Goal: Information Seeking & Learning: Learn about a topic

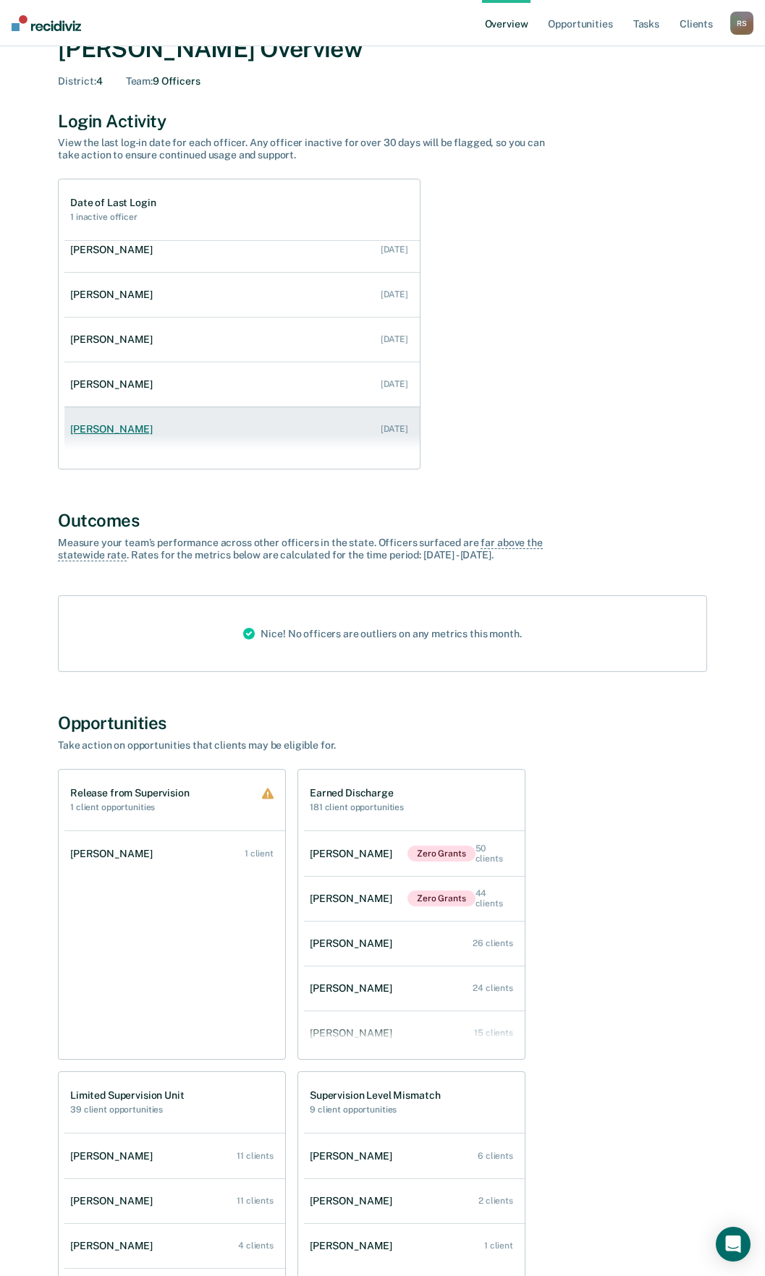
scroll to position [72, 0]
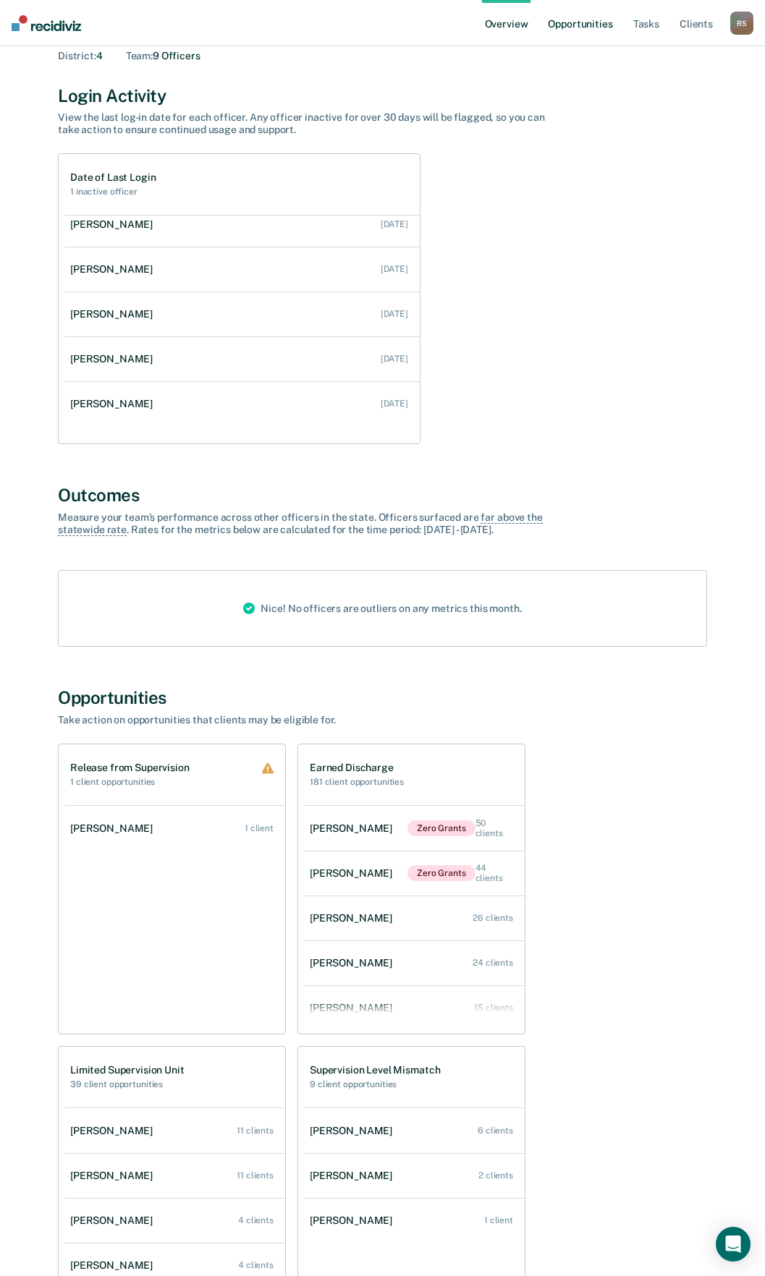
click at [567, 25] on link "Opportunities" at bounding box center [580, 23] width 70 height 46
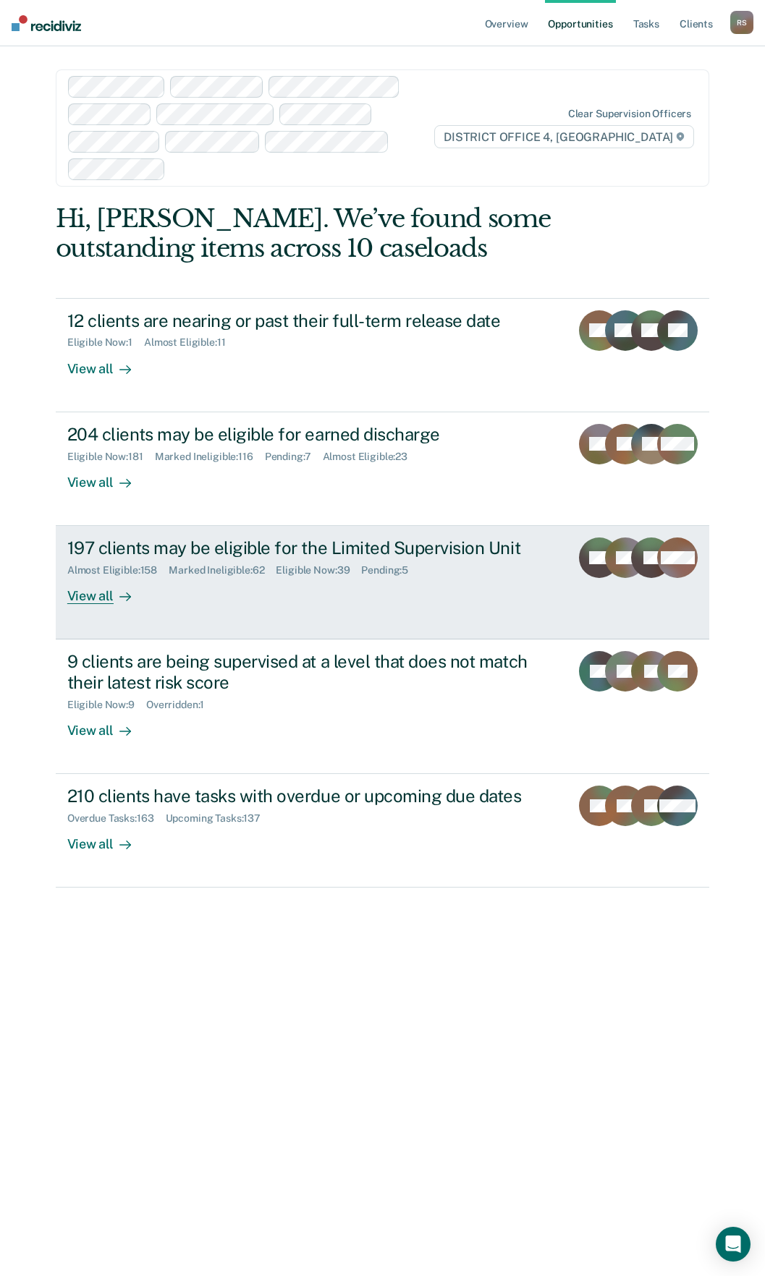
click at [333, 537] on div "197 clients may be eligible for the Limited Supervision Unit" at bounding box center [312, 547] width 491 height 21
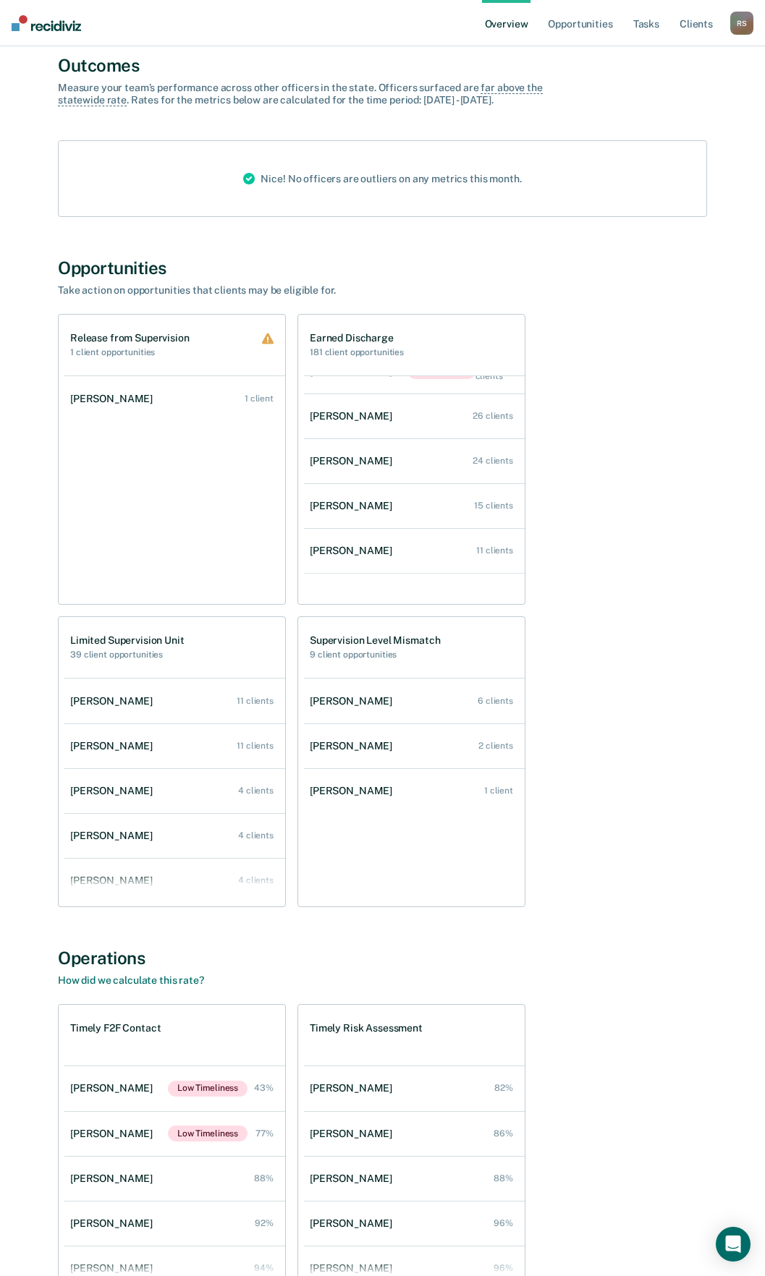
scroll to position [506, 0]
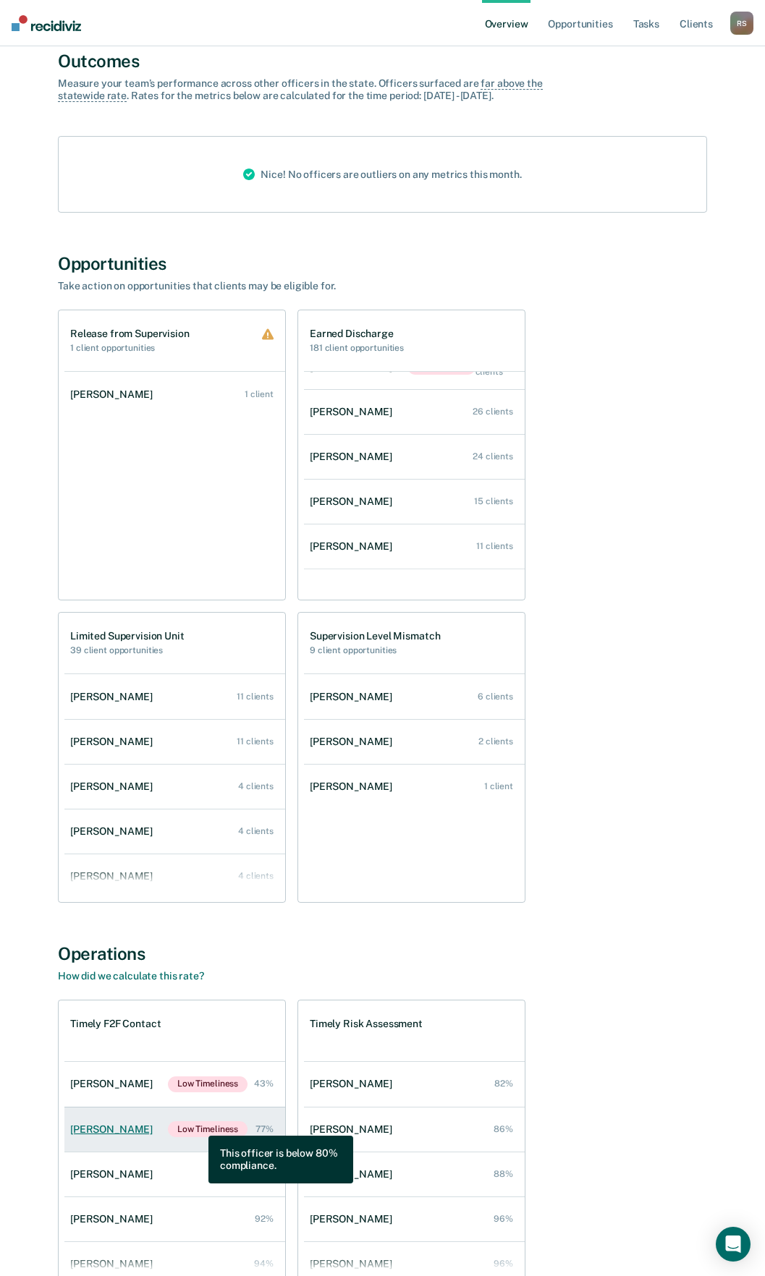
click at [197, 1125] on span "Low Timeliness" at bounding box center [208, 1129] width 80 height 16
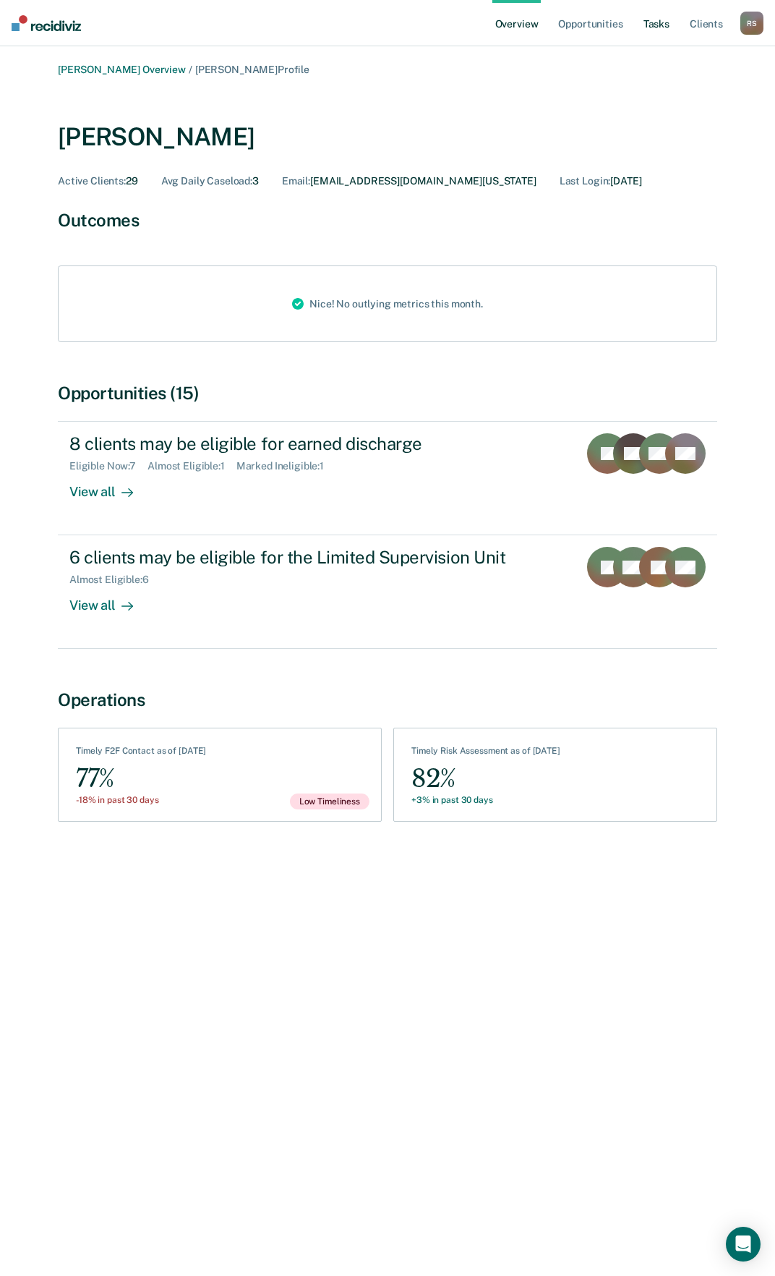
click at [651, 28] on link "Tasks" at bounding box center [657, 23] width 32 height 46
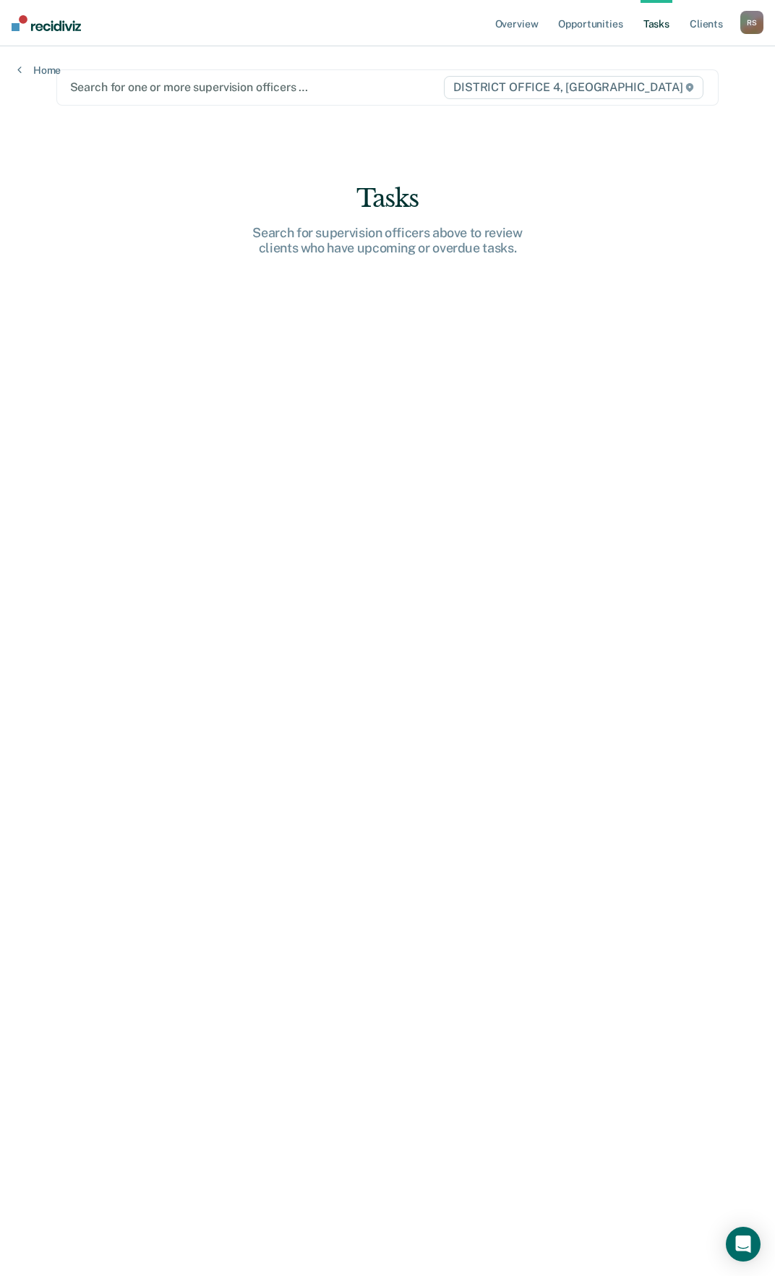
click at [226, 84] on div at bounding box center [256, 87] width 373 height 17
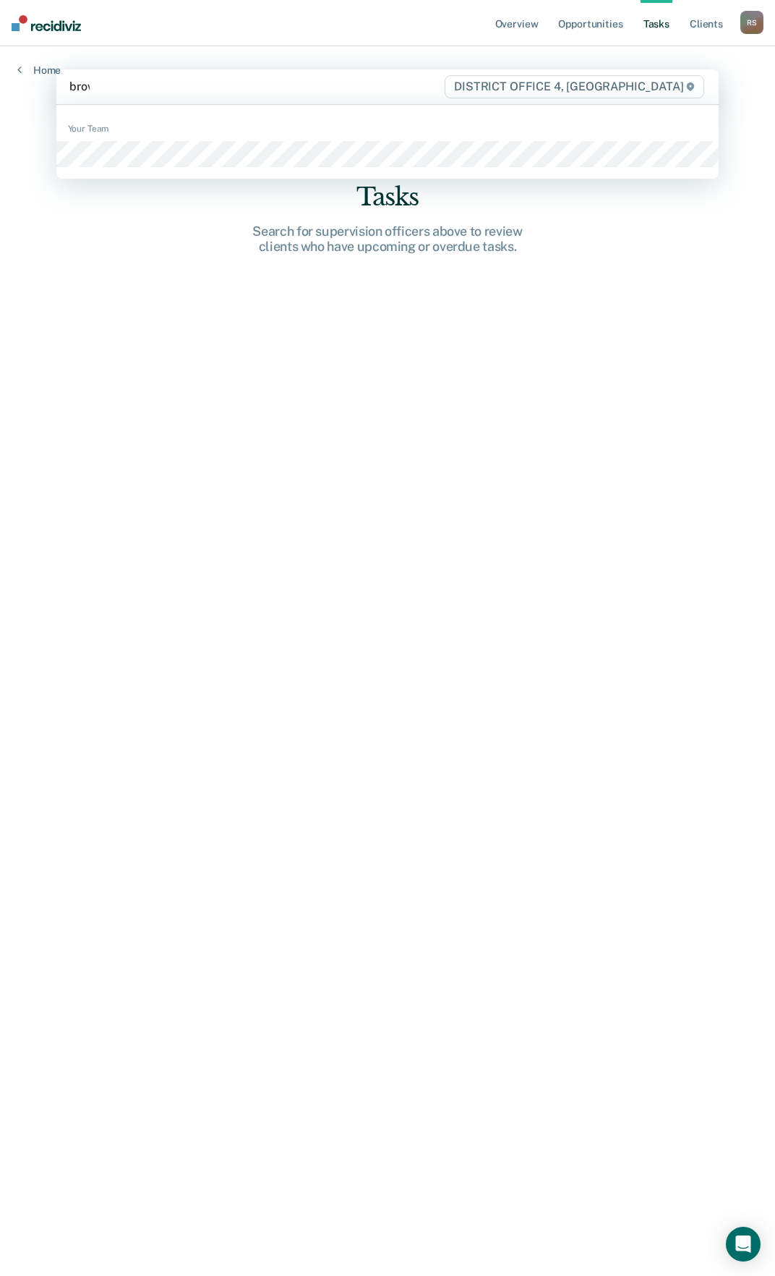
type input "brown"
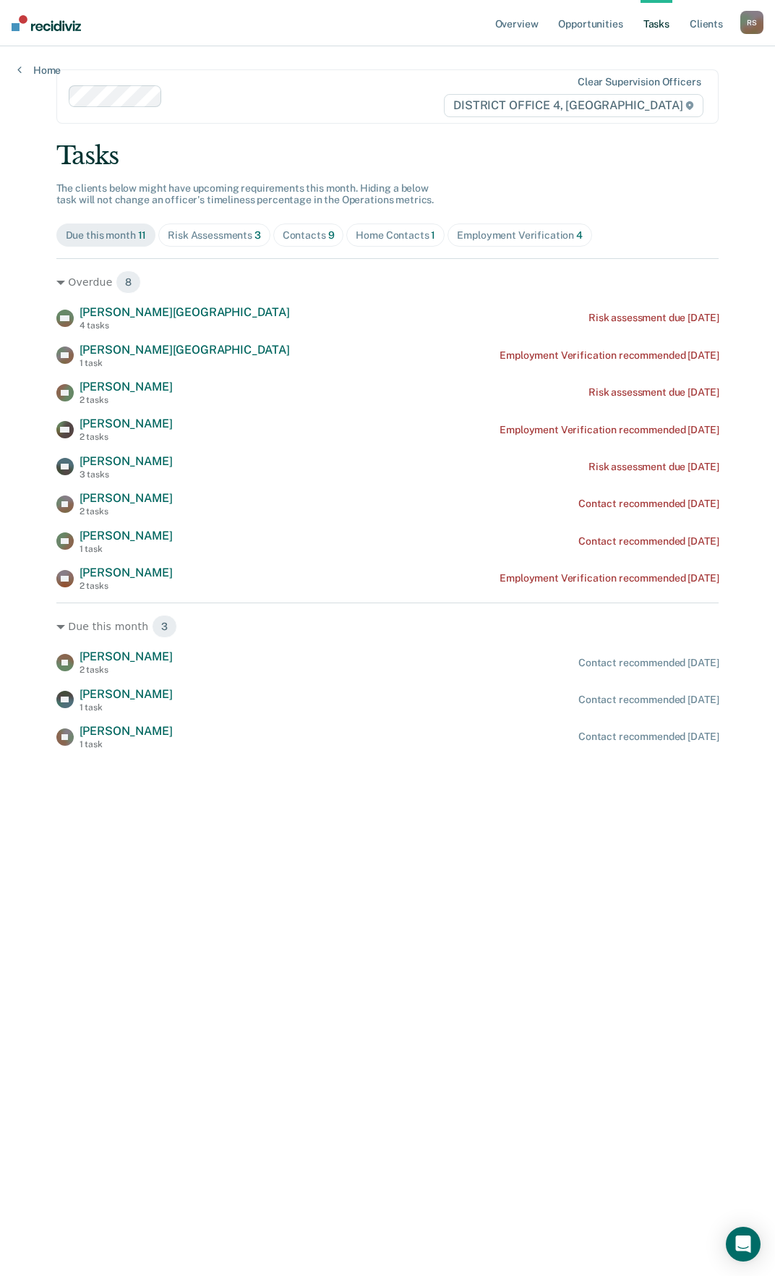
click at [309, 239] on div "Contacts 9" at bounding box center [309, 235] width 52 height 12
